Goal: Navigation & Orientation: Find specific page/section

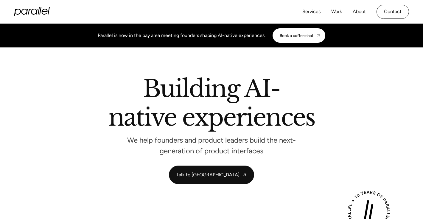
click at [33, 9] on icon "home" at bounding box center [34, 12] width 7 height 6
click at [359, 9] on link "About" at bounding box center [359, 11] width 13 height 9
